Goal: Book appointment/travel/reservation

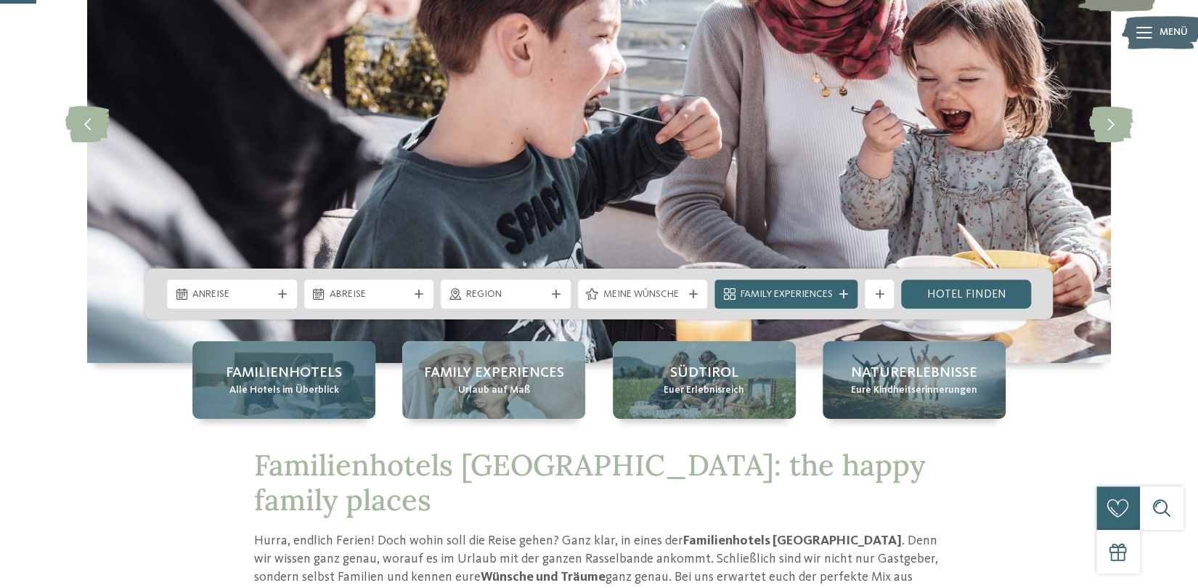
click at [301, 392] on span "Alle Hotels im Überblick" at bounding box center [285, 390] width 110 height 15
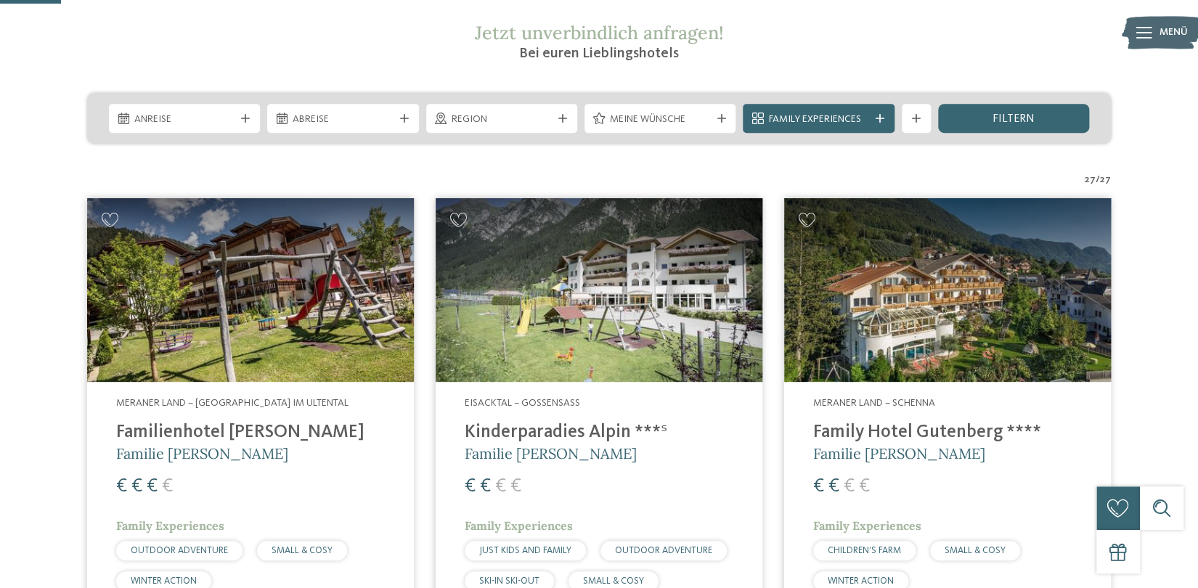
scroll to position [252, 0]
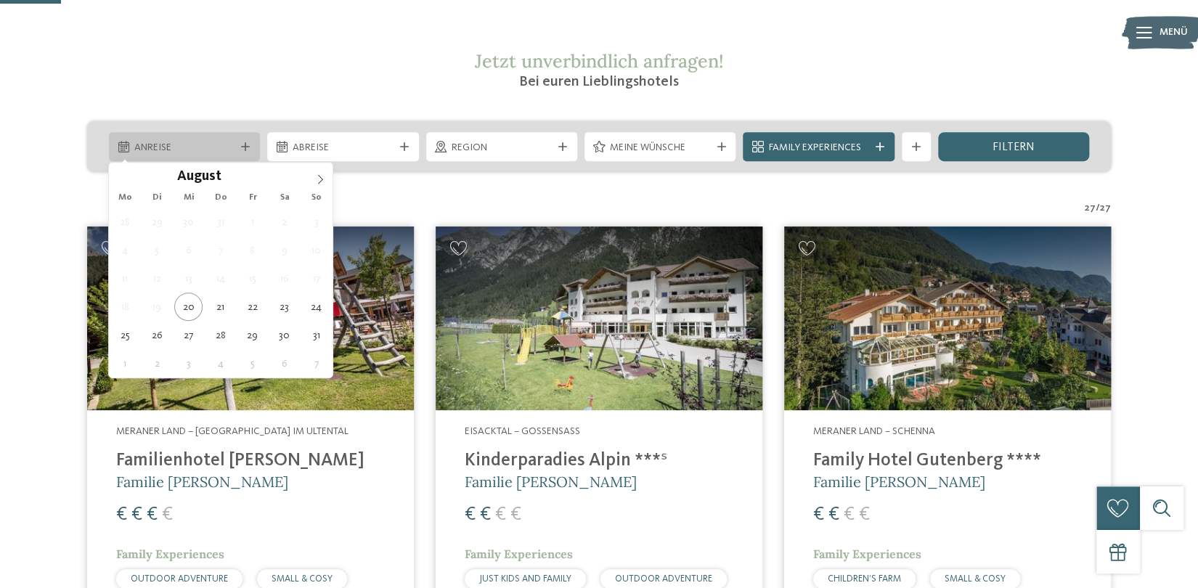
click at [248, 146] on icon at bounding box center [245, 146] width 9 height 9
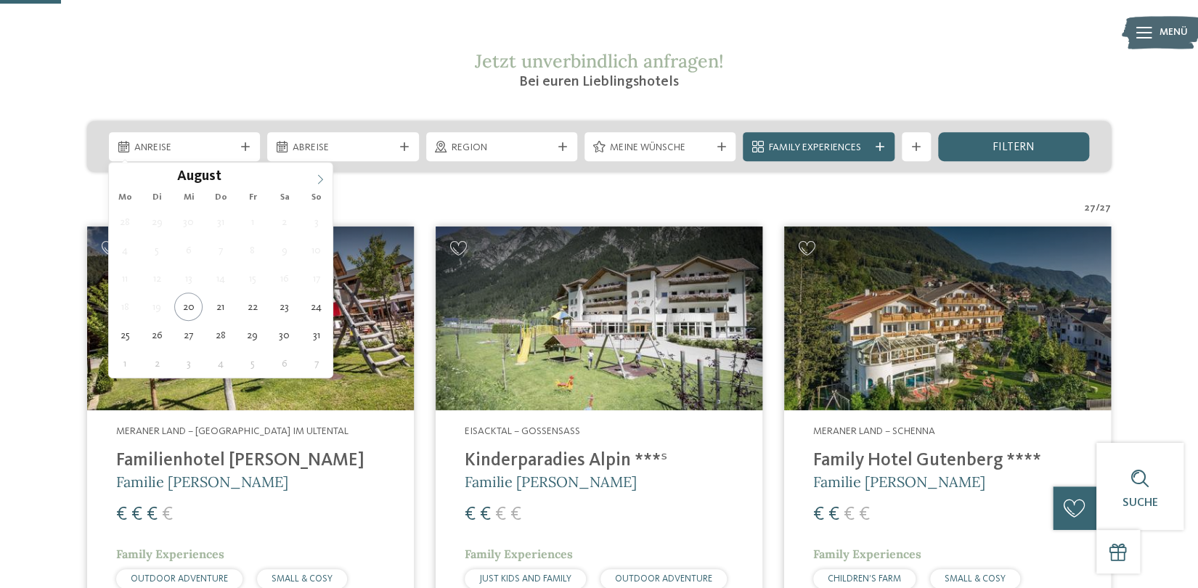
click at [320, 178] on icon at bounding box center [320, 179] width 10 height 10
type div "06.10.2025"
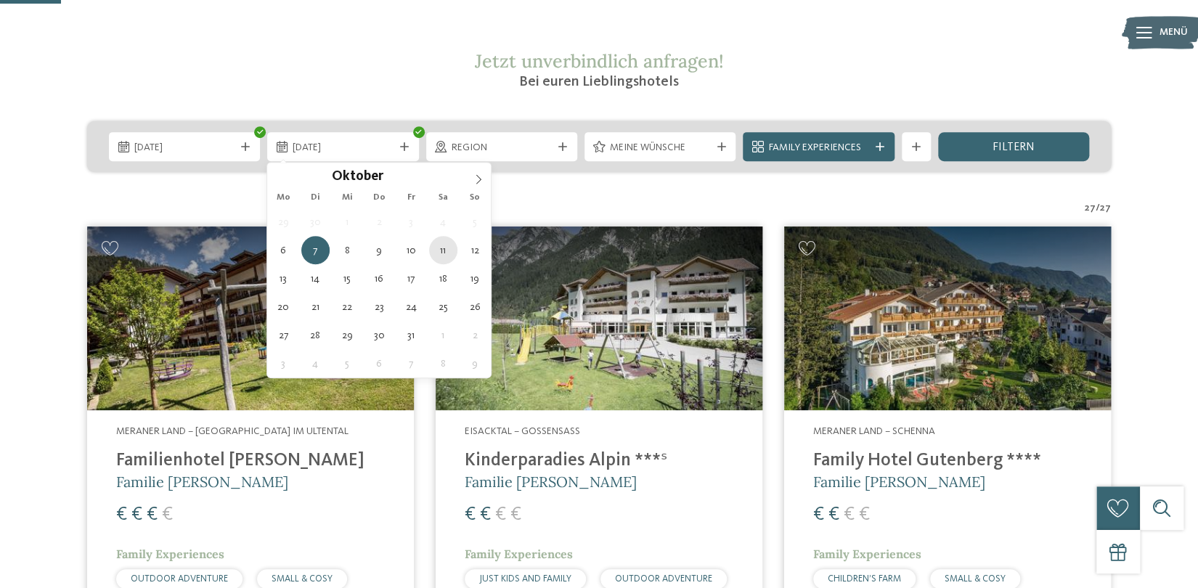
type div "11.10.2025"
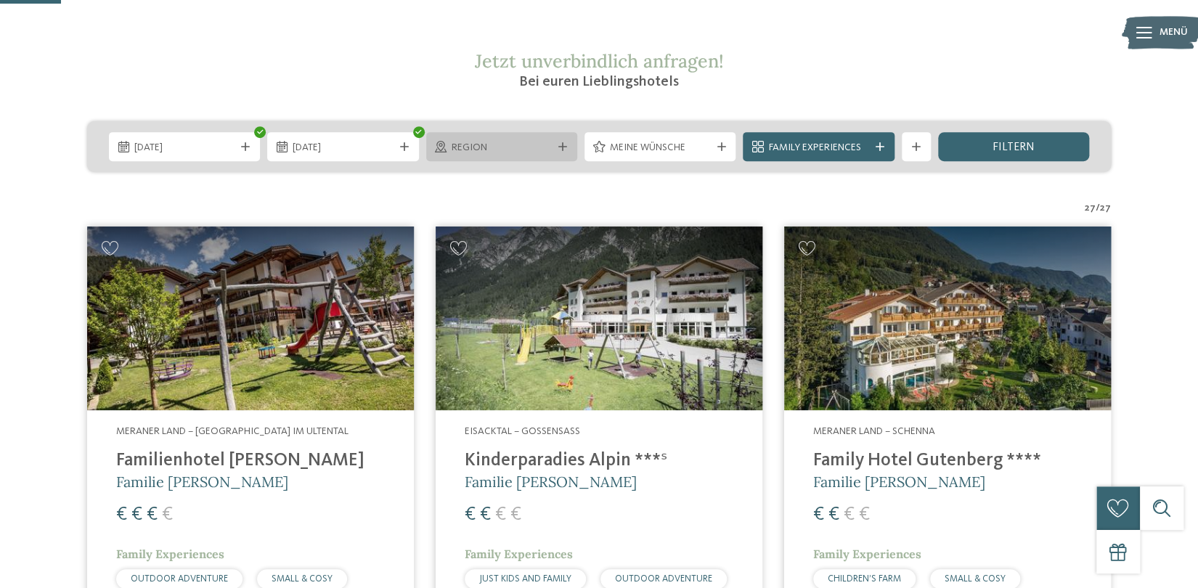
click at [564, 147] on icon at bounding box center [563, 146] width 9 height 9
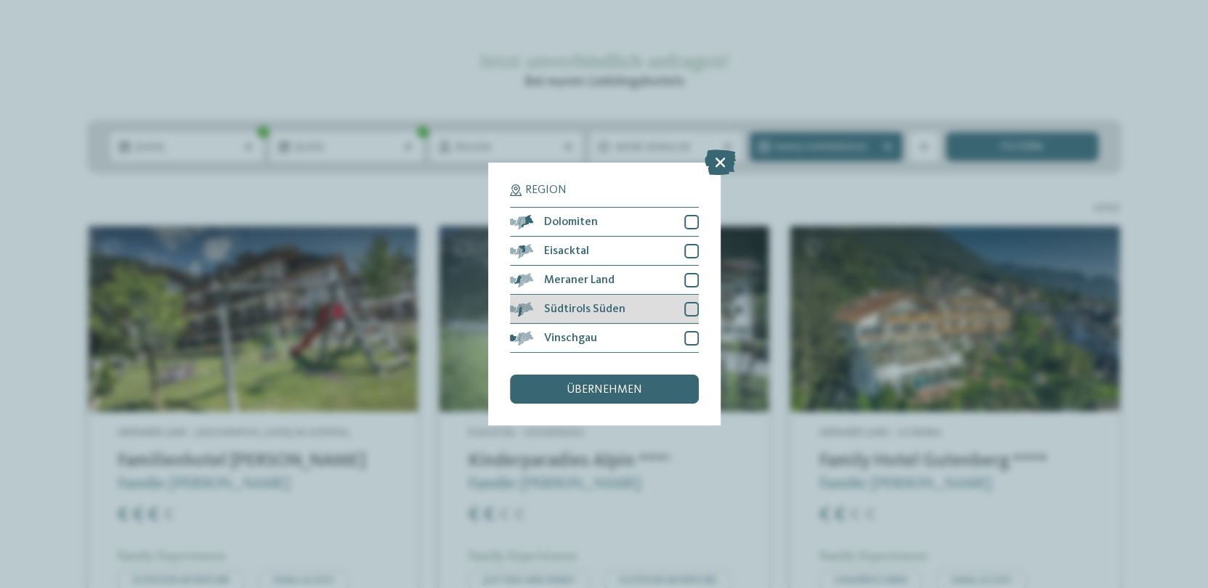
click at [691, 308] on div at bounding box center [691, 309] width 15 height 15
click at [694, 277] on div at bounding box center [691, 280] width 15 height 15
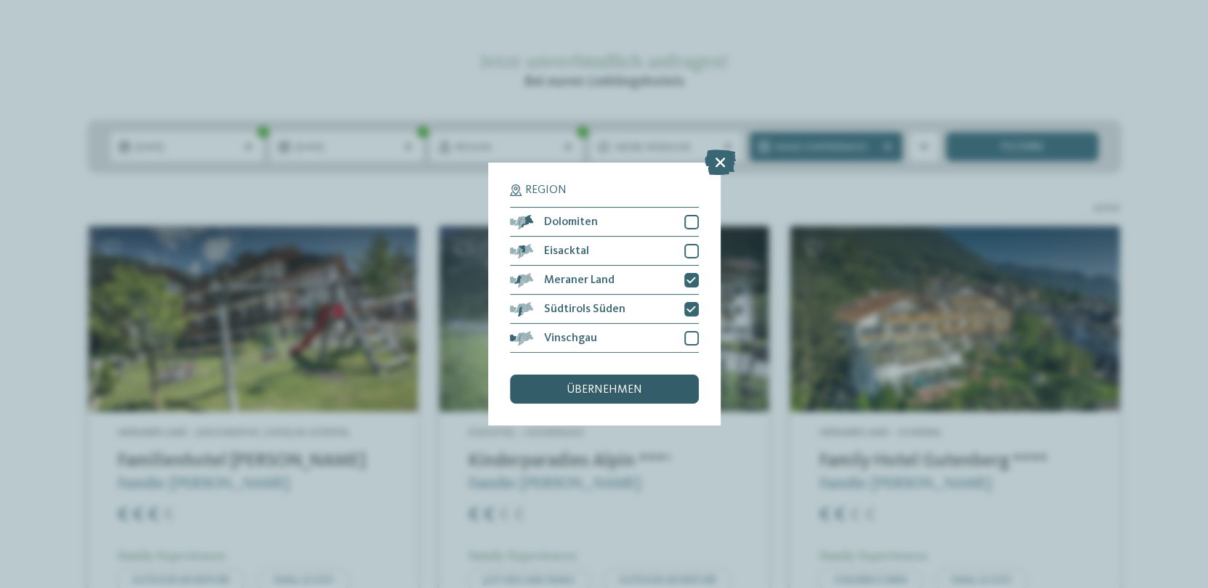
click at [633, 389] on span "übernehmen" at bounding box center [605, 390] width 76 height 12
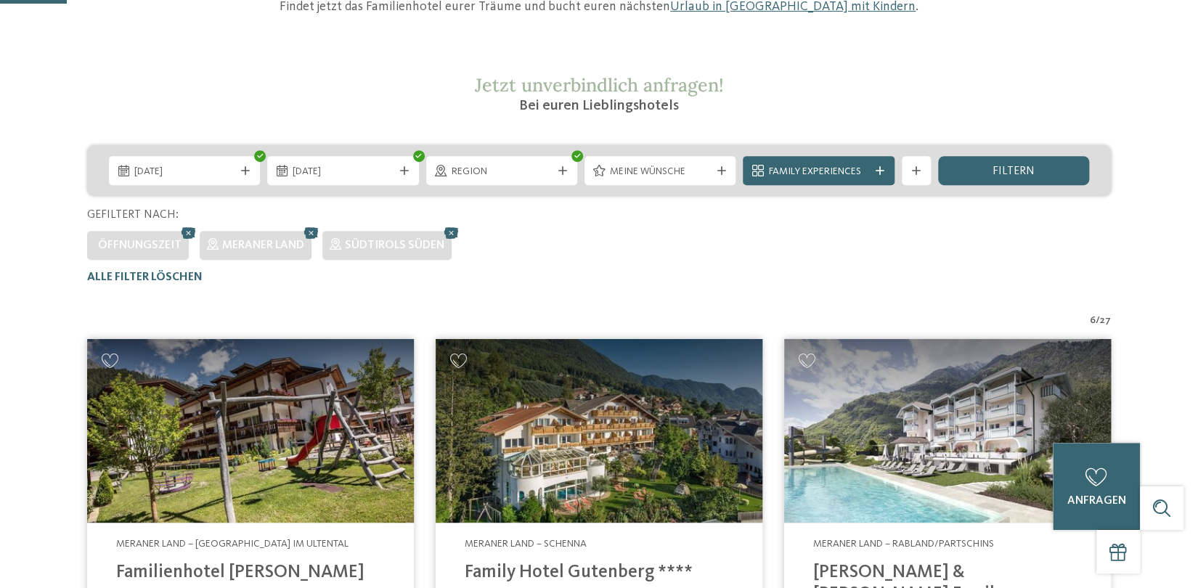
scroll to position [97, 0]
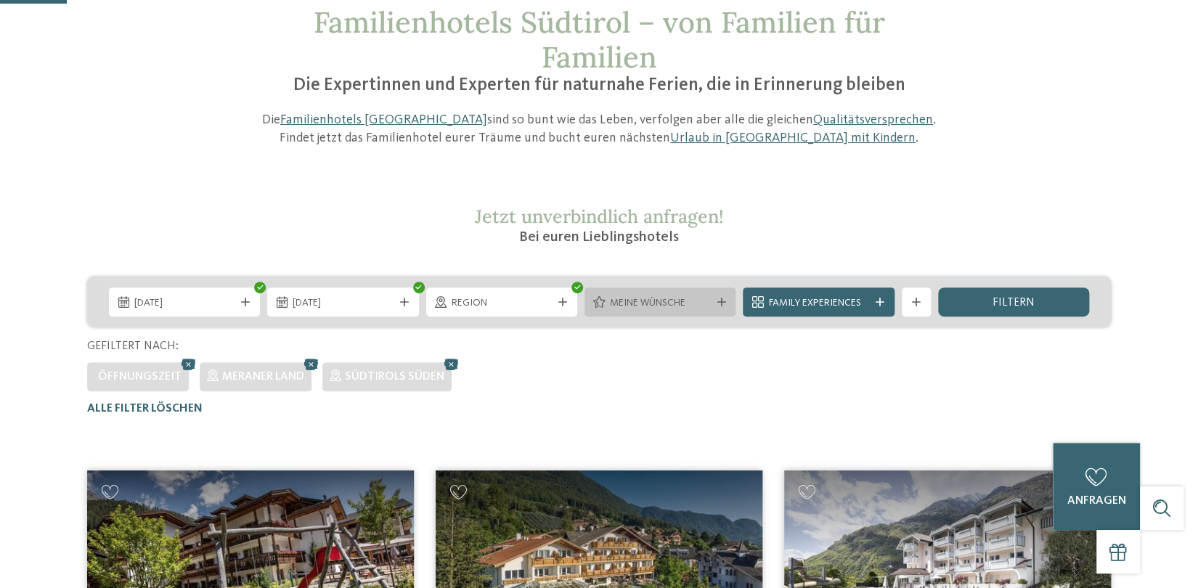
click at [678, 304] on span "Meine Wünsche" at bounding box center [660, 303] width 100 height 15
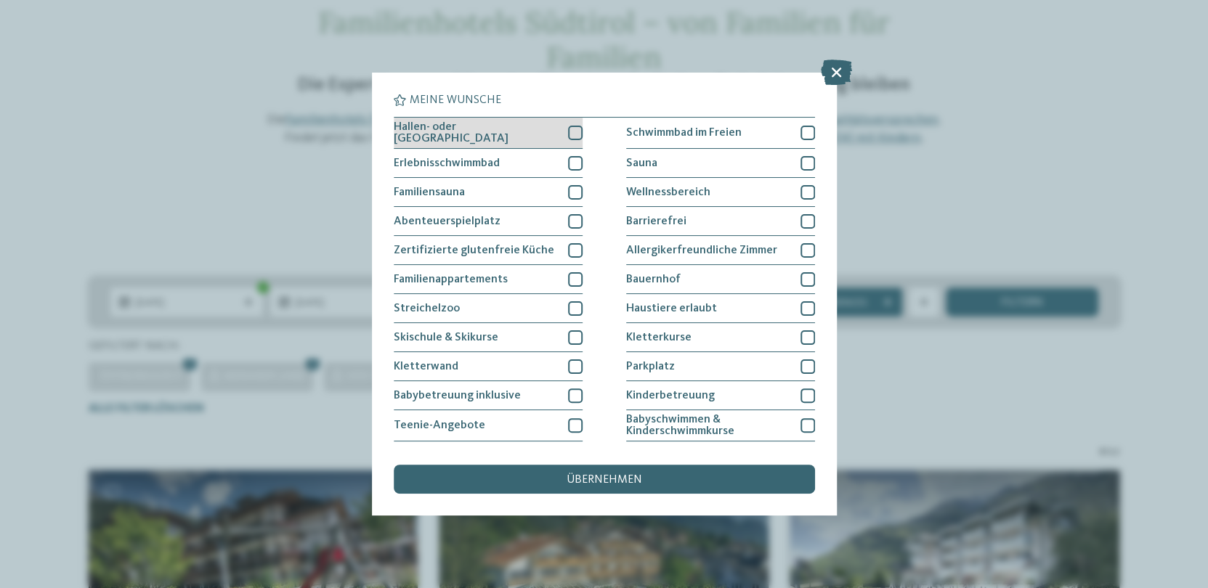
click at [575, 131] on div at bounding box center [575, 133] width 15 height 15
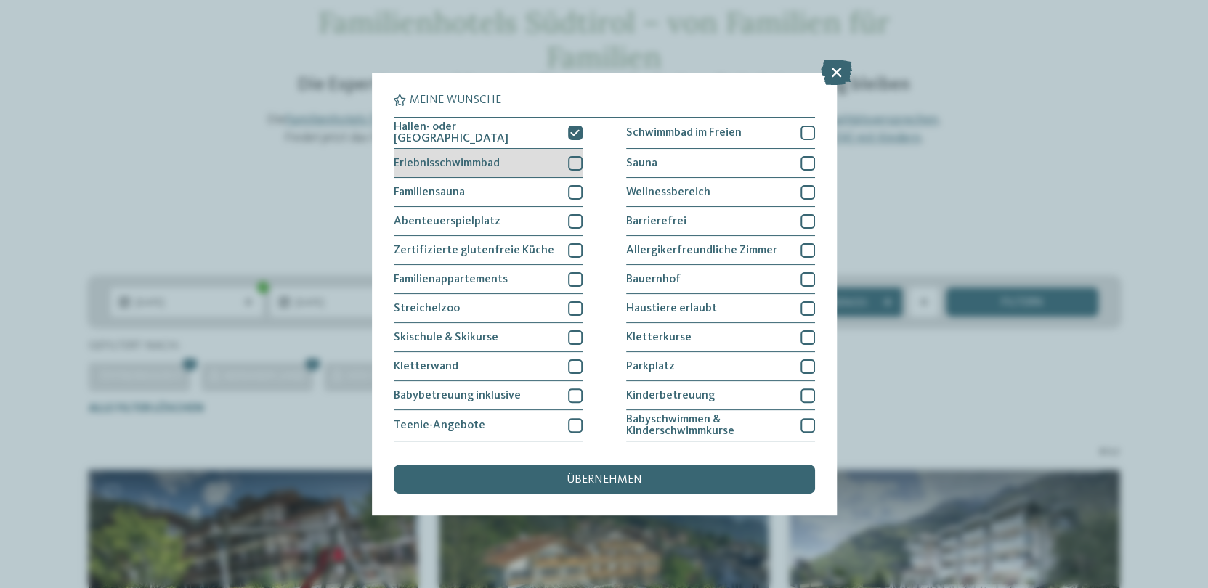
click at [571, 161] on div at bounding box center [575, 163] width 15 height 15
click at [668, 477] on div "übernehmen" at bounding box center [604, 479] width 421 height 29
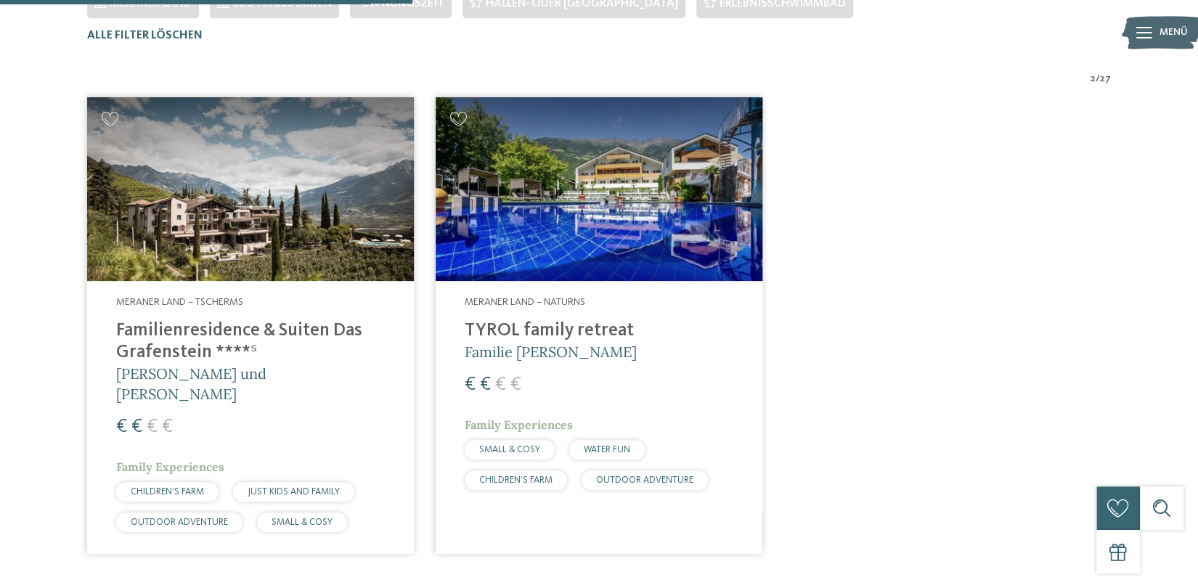
scroll to position [476, 0]
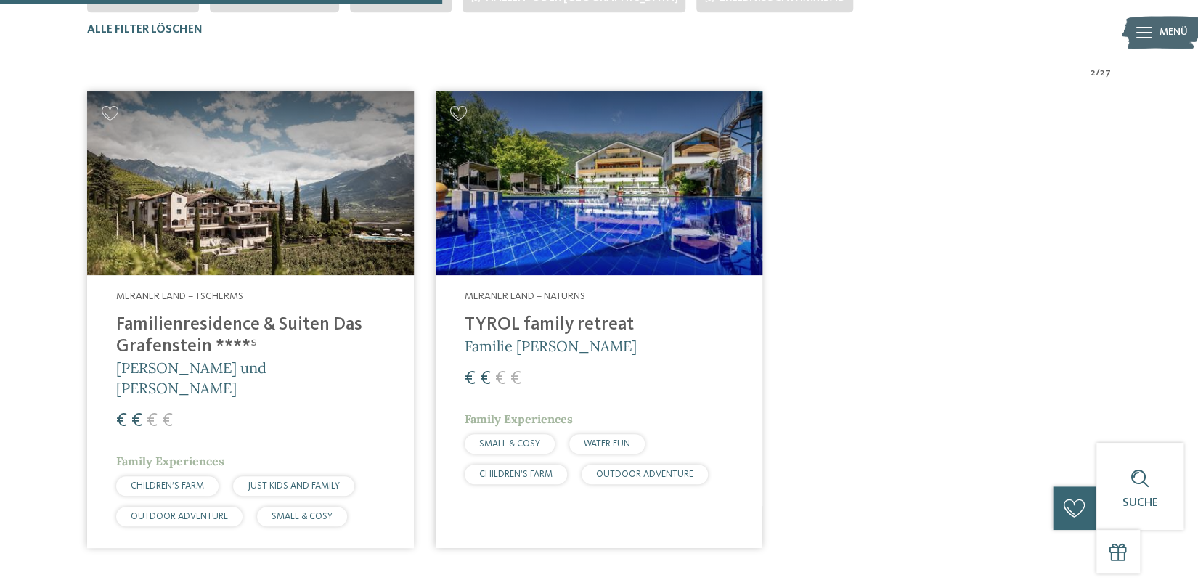
click at [317, 227] on img at bounding box center [250, 184] width 327 height 184
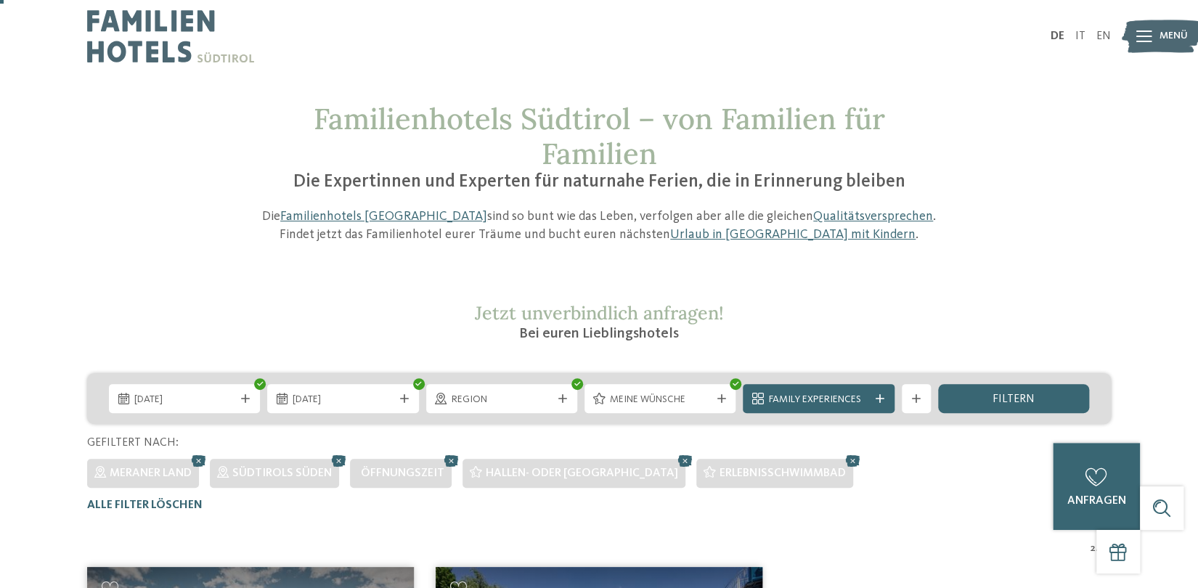
scroll to position [62, 0]
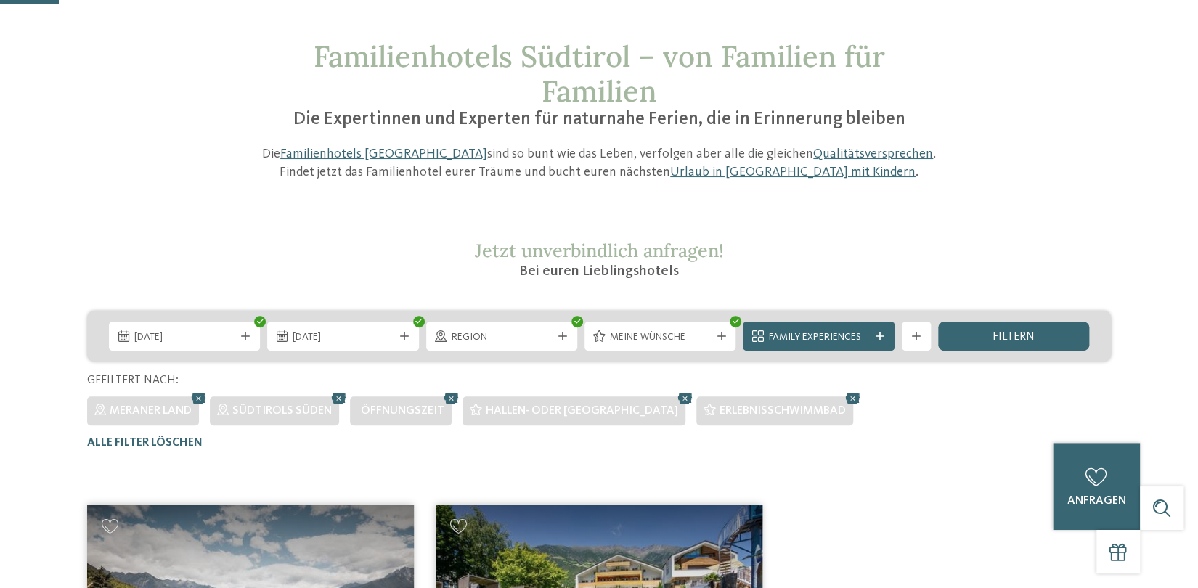
click at [215, 337] on span "06.10.2025" at bounding box center [184, 337] width 100 height 15
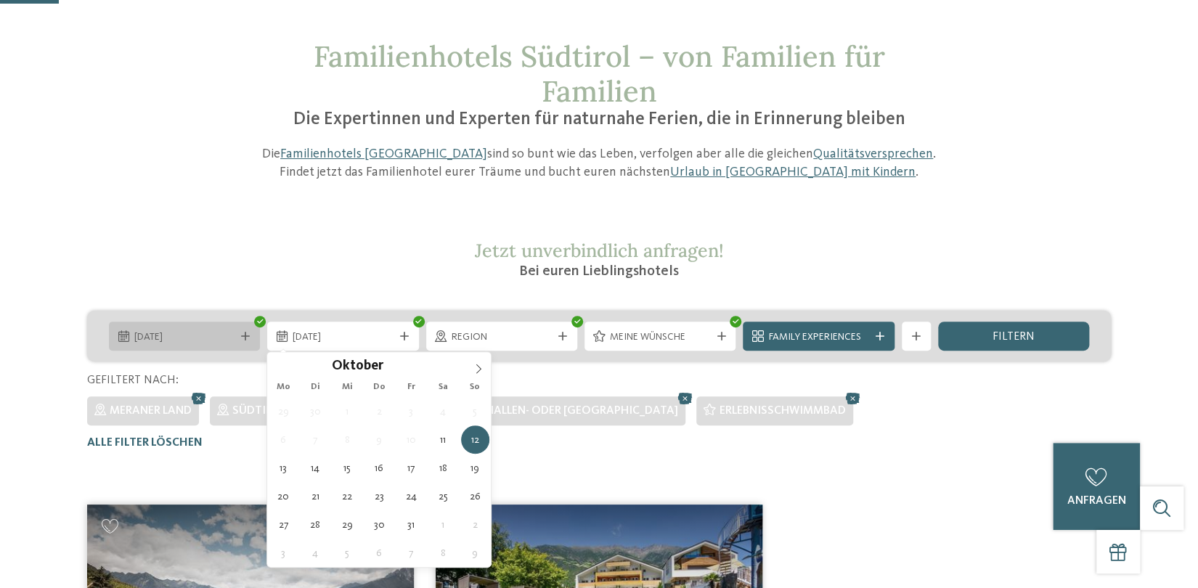
click at [199, 330] on span "11.10.2025" at bounding box center [184, 337] width 100 height 15
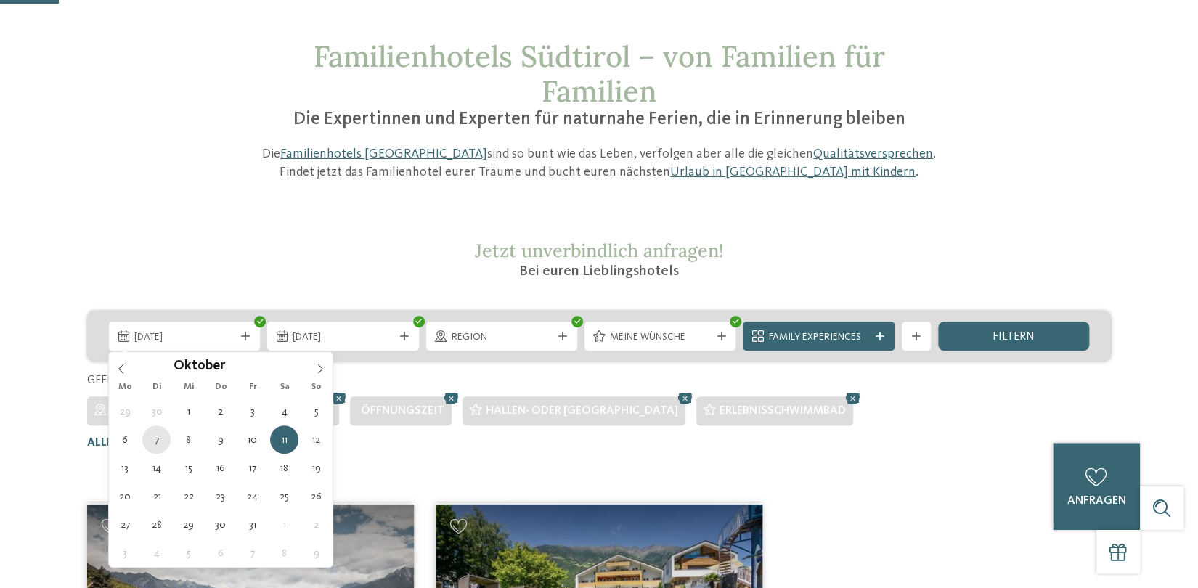
type div "07.10.2025"
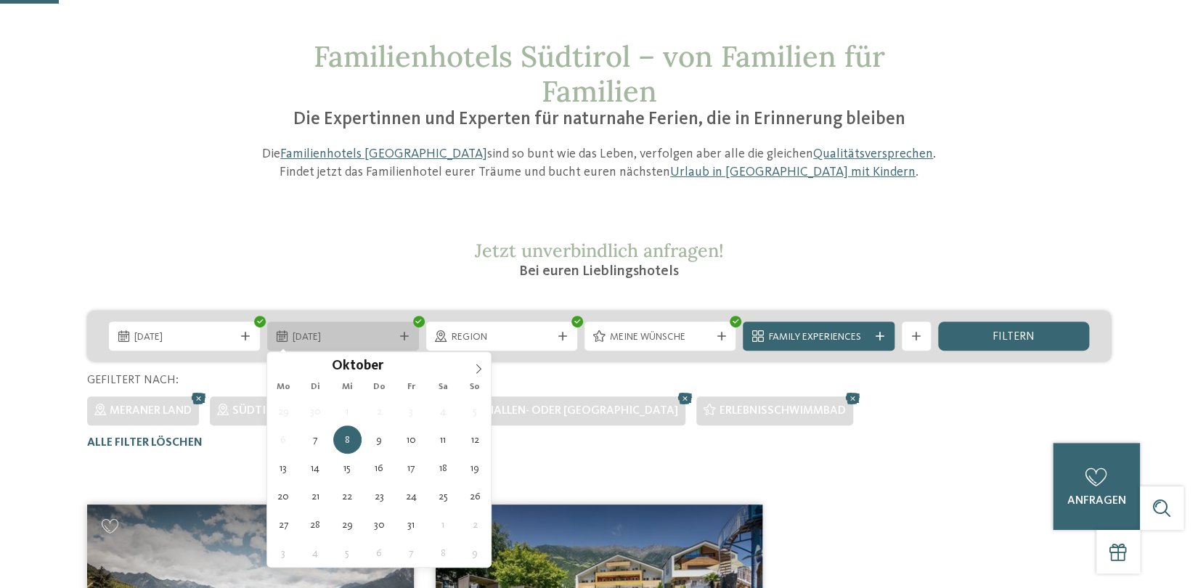
click at [402, 338] on icon at bounding box center [404, 336] width 9 height 9
type div "14.10.2025"
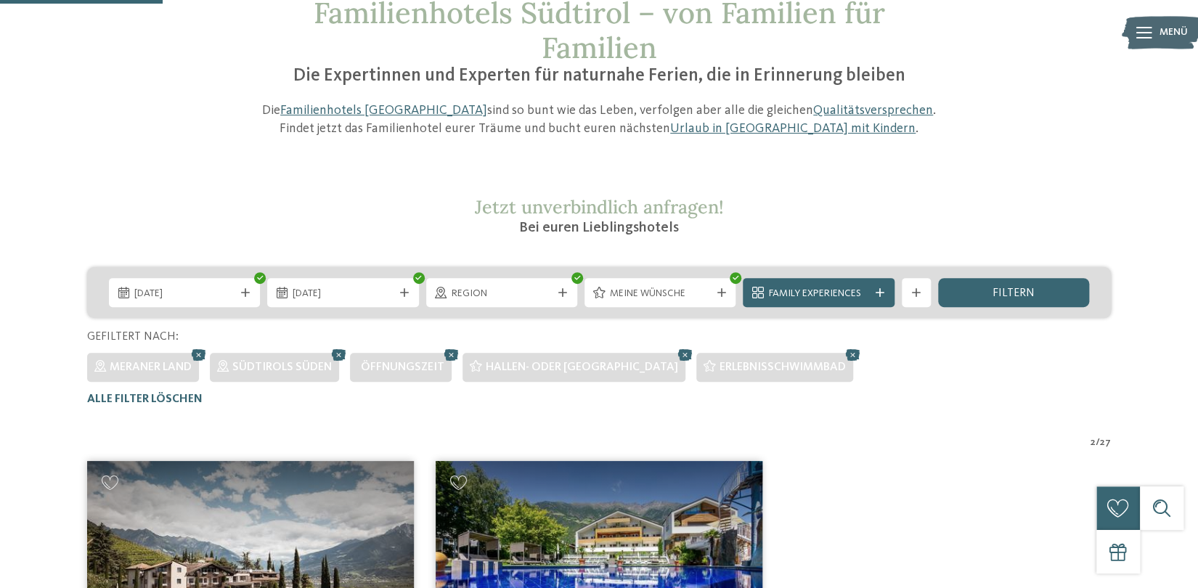
scroll to position [189, 0]
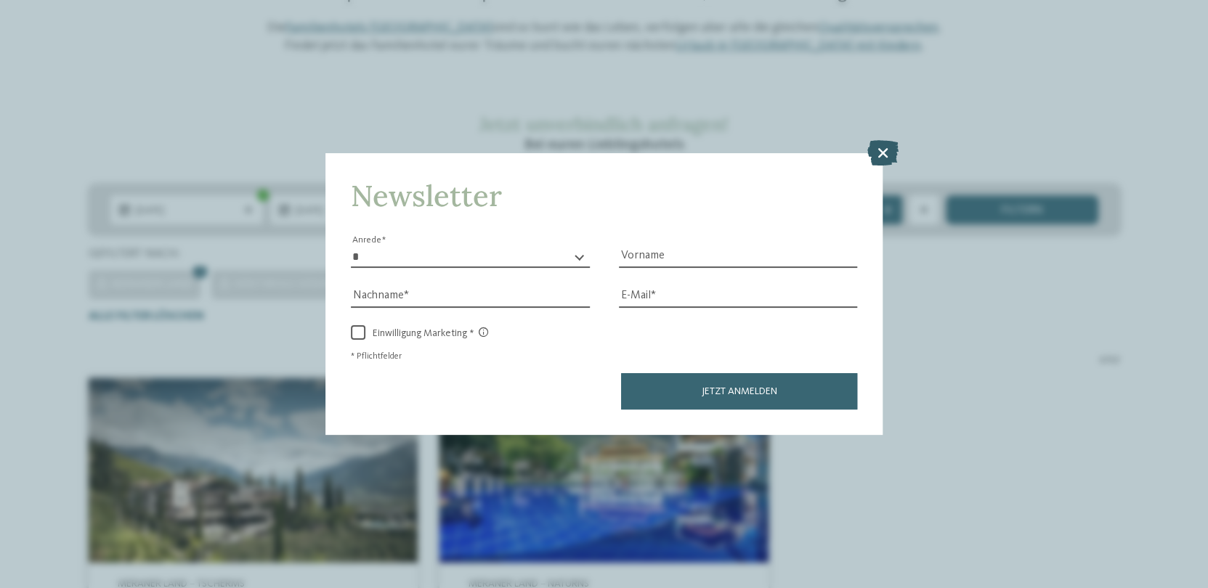
click at [882, 158] on icon at bounding box center [882, 151] width 31 height 25
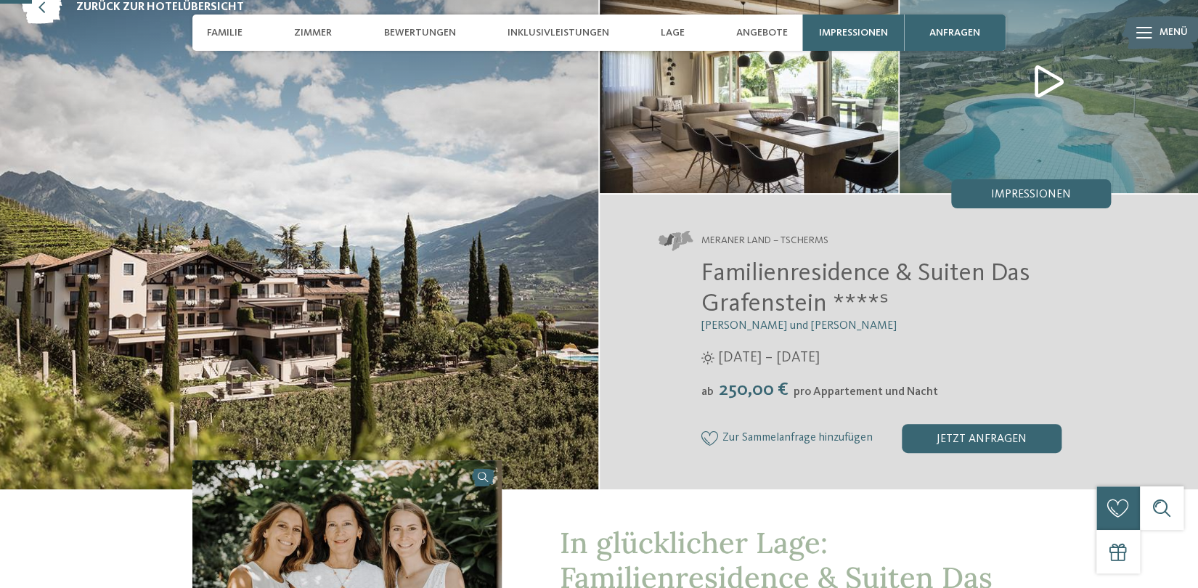
scroll to position [126, 0]
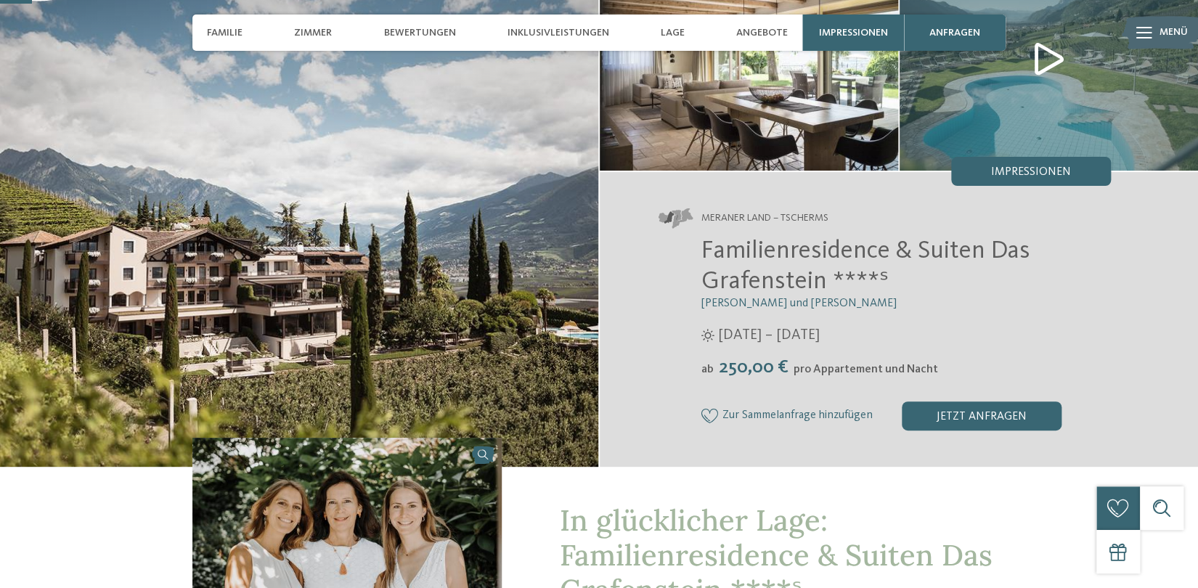
click at [1045, 62] on img at bounding box center [1049, 59] width 299 height 224
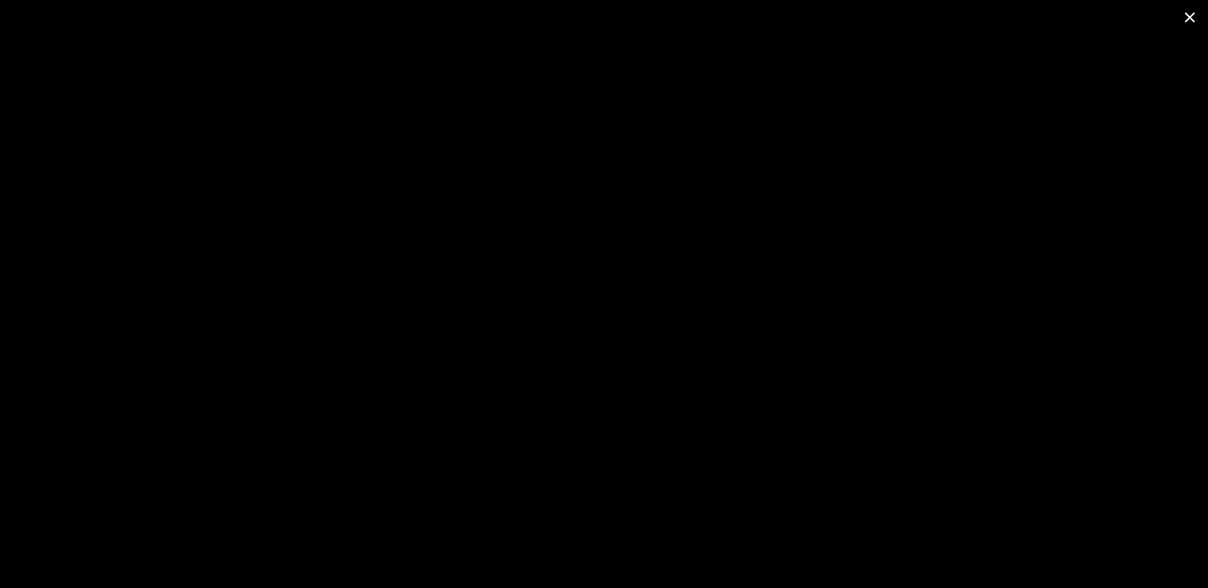
click at [1186, 15] on span at bounding box center [1190, 17] width 36 height 34
